Goal: Task Accomplishment & Management: Manage account settings

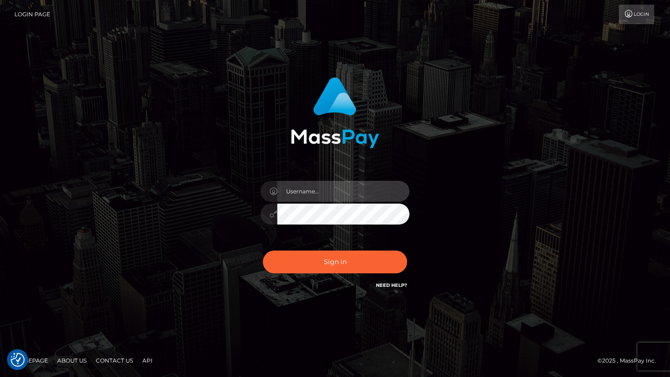
click at [333, 187] on input "text" at bounding box center [343, 191] width 132 height 21
type input "[PERSON_NAME].gig"
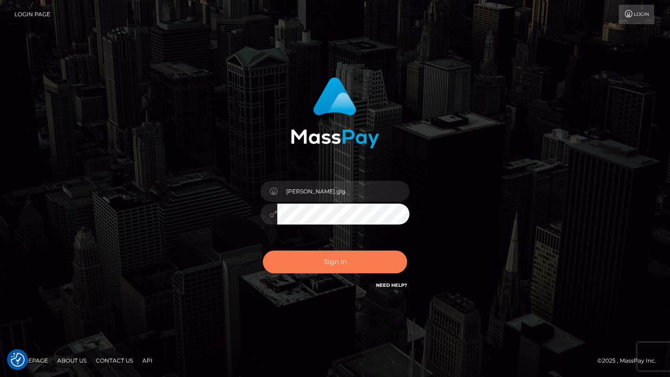
click at [349, 261] on button "Sign in" at bounding box center [335, 262] width 144 height 23
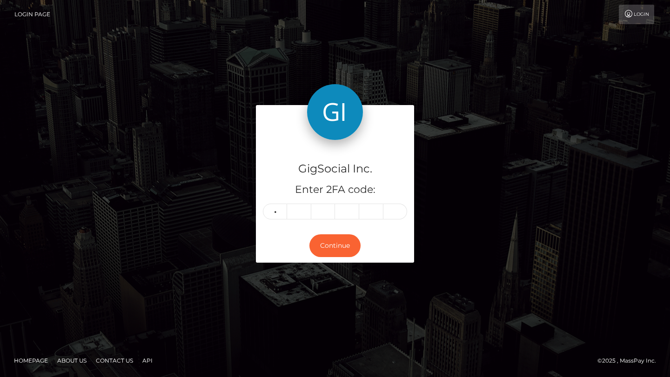
type input "0"
type input "8"
type input "5"
type input "7"
type input "5"
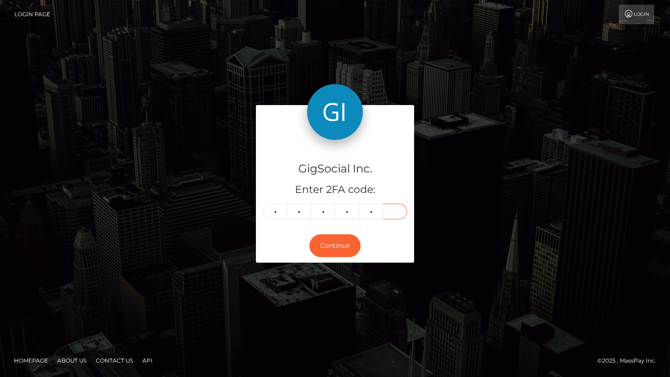
type input "6"
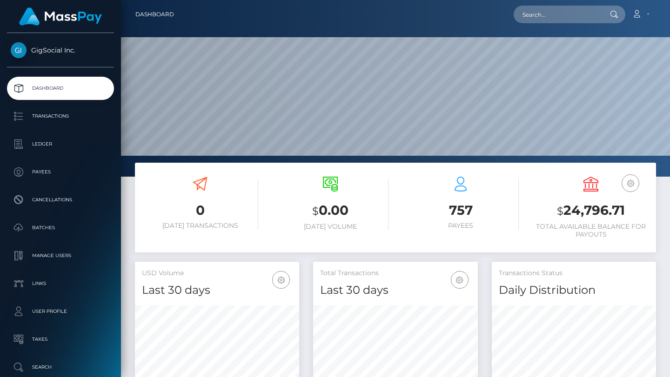
scroll to position [165, 164]
click at [558, 21] on input "text" at bounding box center [557, 15] width 87 height 18
paste input "jjexperienceproductora@gmail.com"
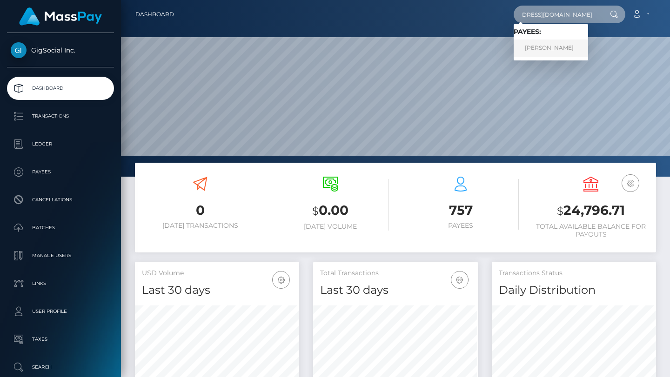
type input "jjexperienceproductora@gmail.com"
click at [558, 47] on link "Jordi Puntes" at bounding box center [551, 48] width 74 height 17
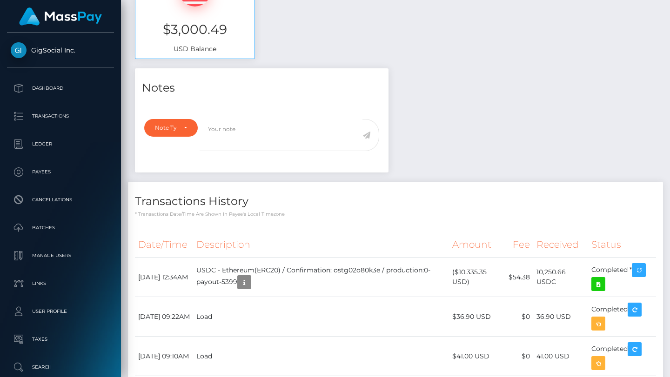
scroll to position [420, 0]
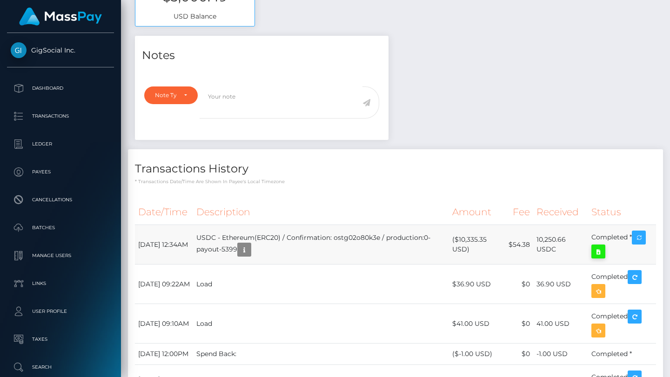
click at [601, 251] on icon at bounding box center [598, 252] width 11 height 12
